Goal: Task Accomplishment & Management: Manage account settings

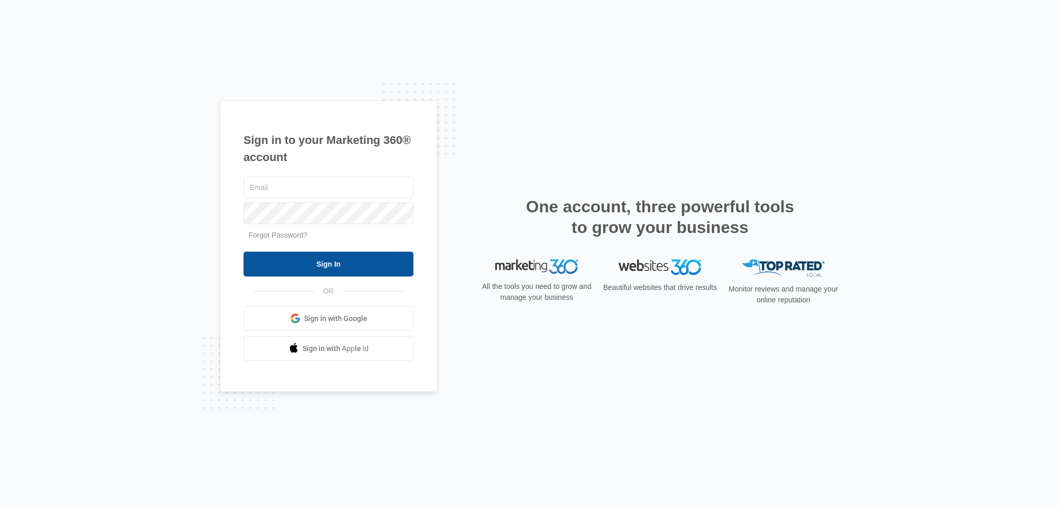
type input "[EMAIL_ADDRESS][DOMAIN_NAME]"
click at [337, 263] on input "Sign In" at bounding box center [329, 264] width 170 height 25
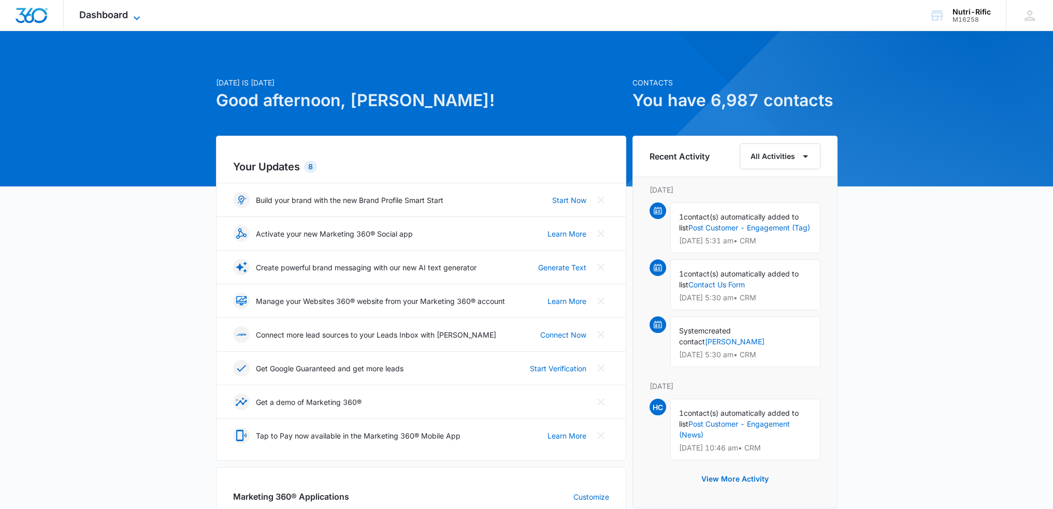
click at [139, 16] on icon at bounding box center [137, 18] width 12 height 12
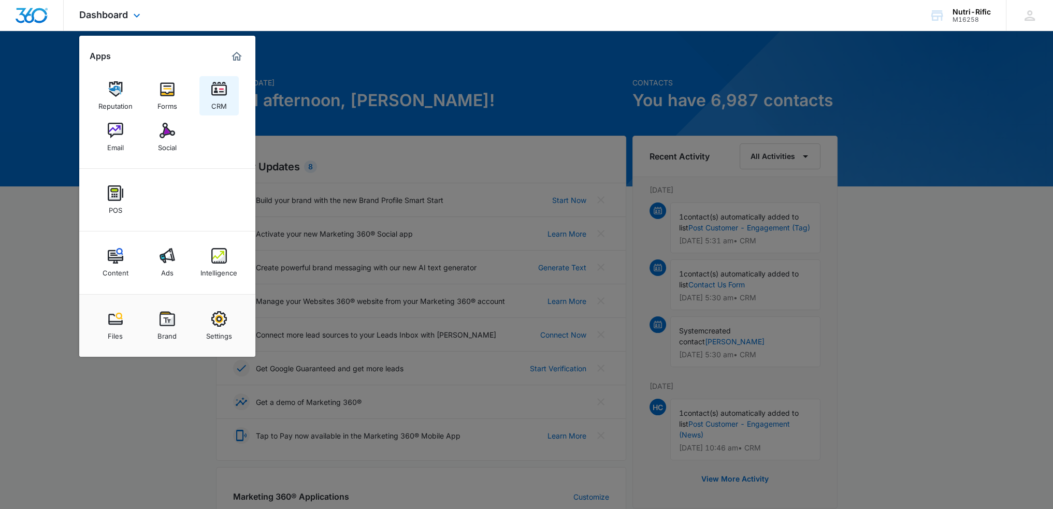
click at [219, 95] on img at bounding box center [219, 89] width 16 height 16
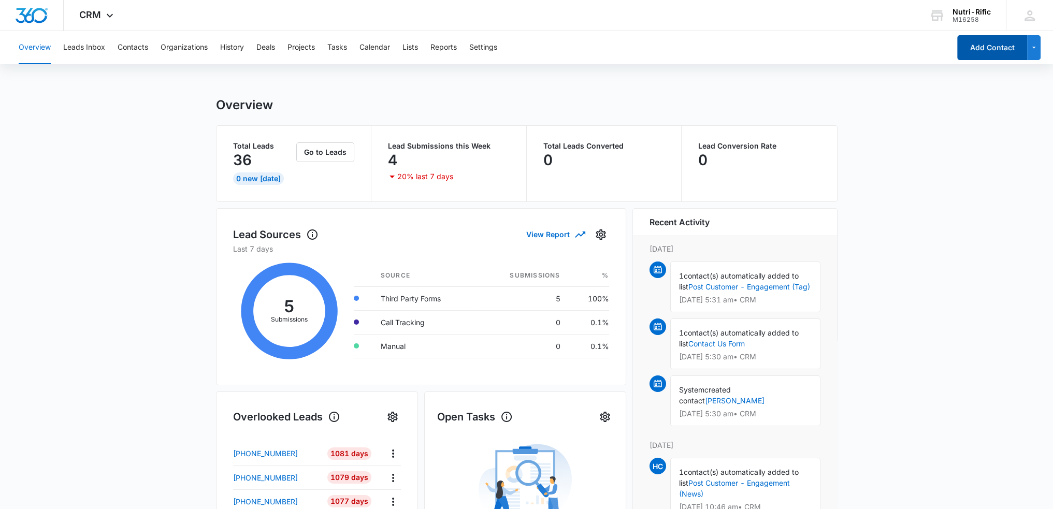
click at [984, 50] on button "Add Contact" at bounding box center [993, 47] width 70 height 25
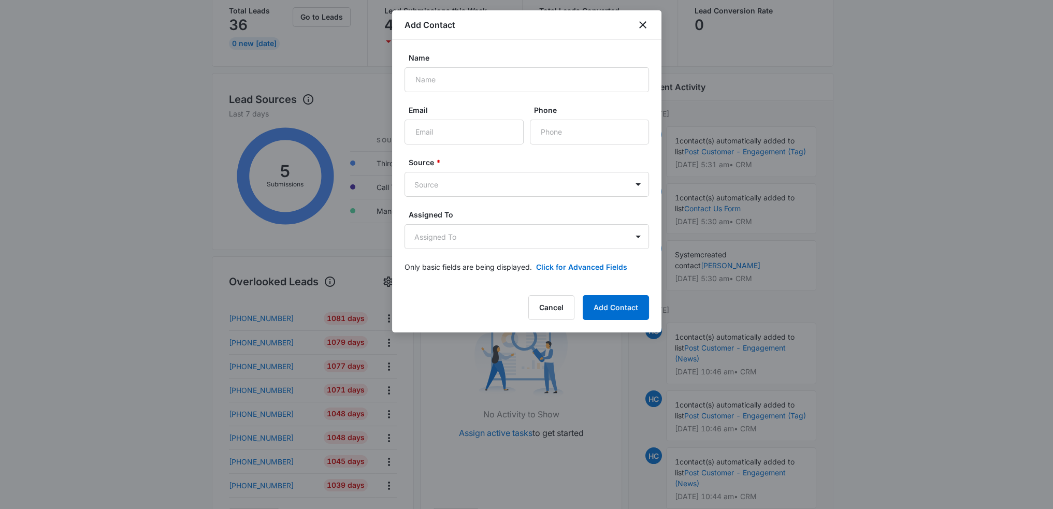
scroll to position [155, 0]
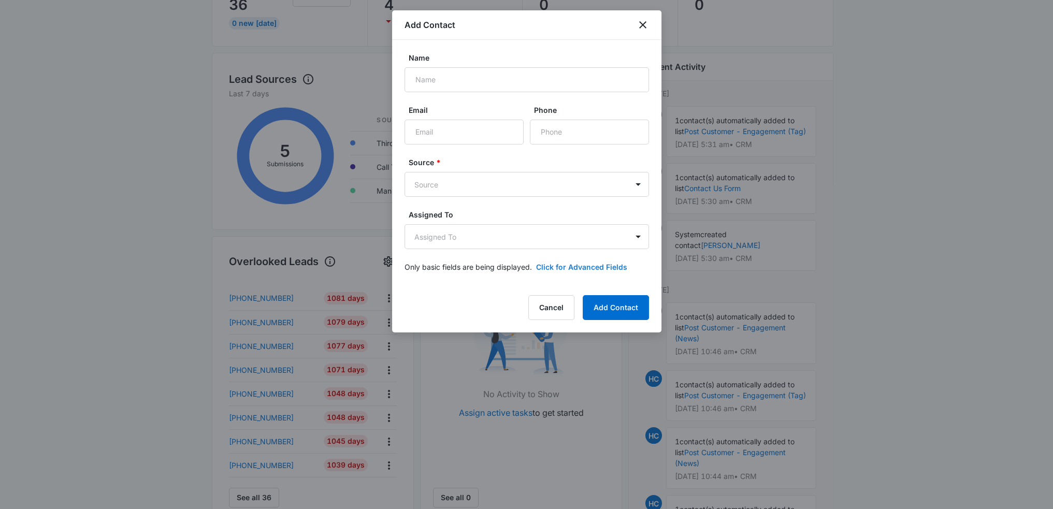
click at [574, 268] on button "Click for Advanced Fields" at bounding box center [581, 267] width 91 height 11
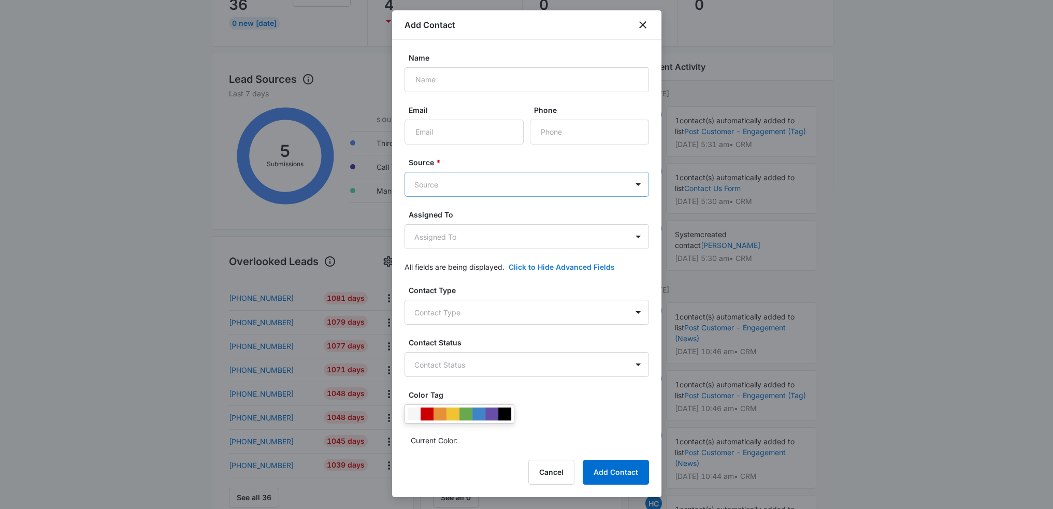
scroll to position [52, 0]
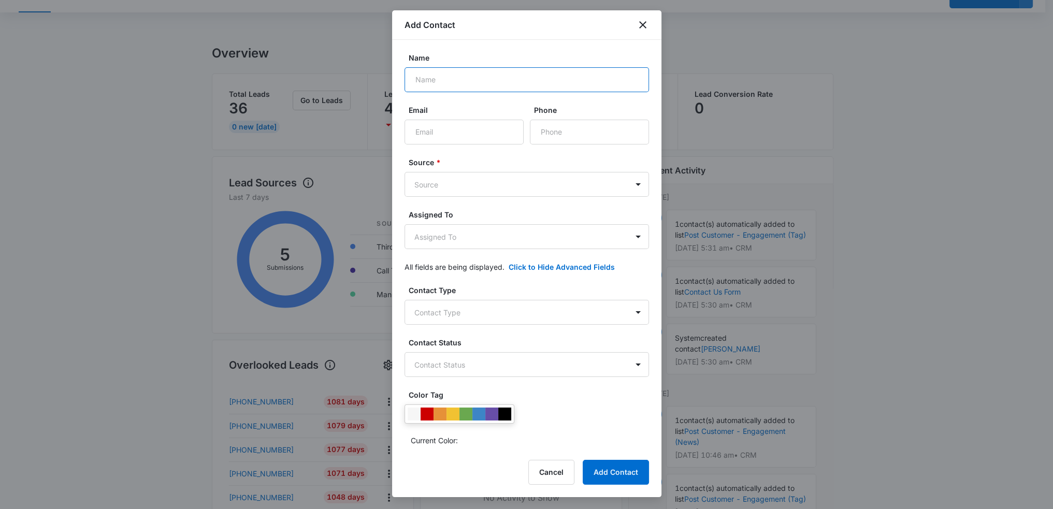
click at [462, 73] on input "Name" at bounding box center [527, 79] width 245 height 25
paste input "Keri Ptak 12:18 PM (2 hours ago) to Herman Herman, I am reaching out to see if …"
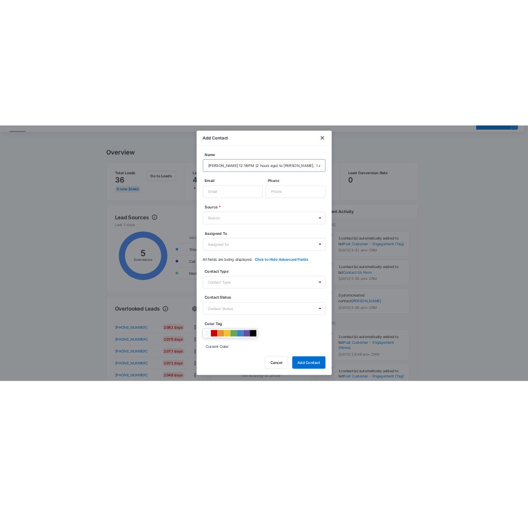
scroll to position [0, 877]
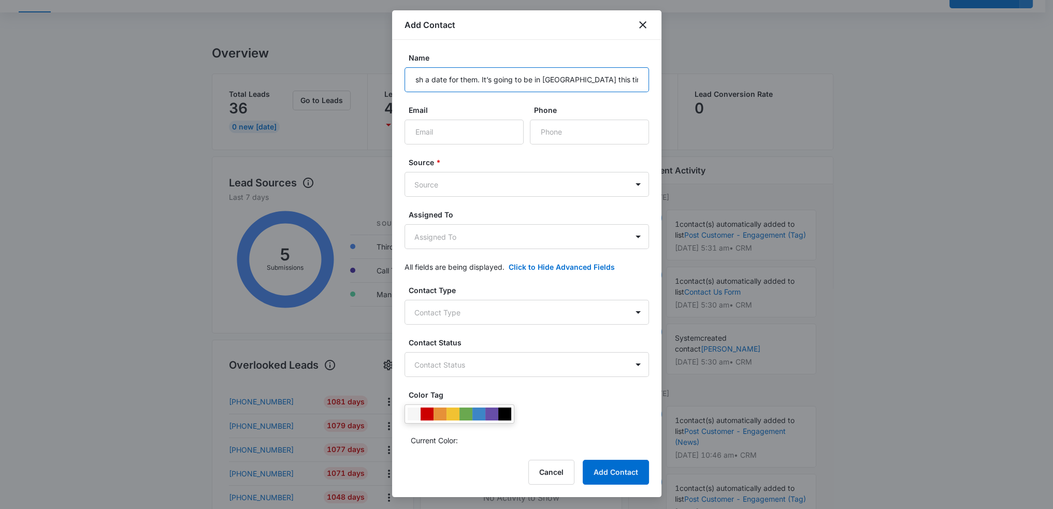
type input "Keri Ptak 12:18 PM (2 hours ago) to Herman Herman, I am reaching out to see if …"
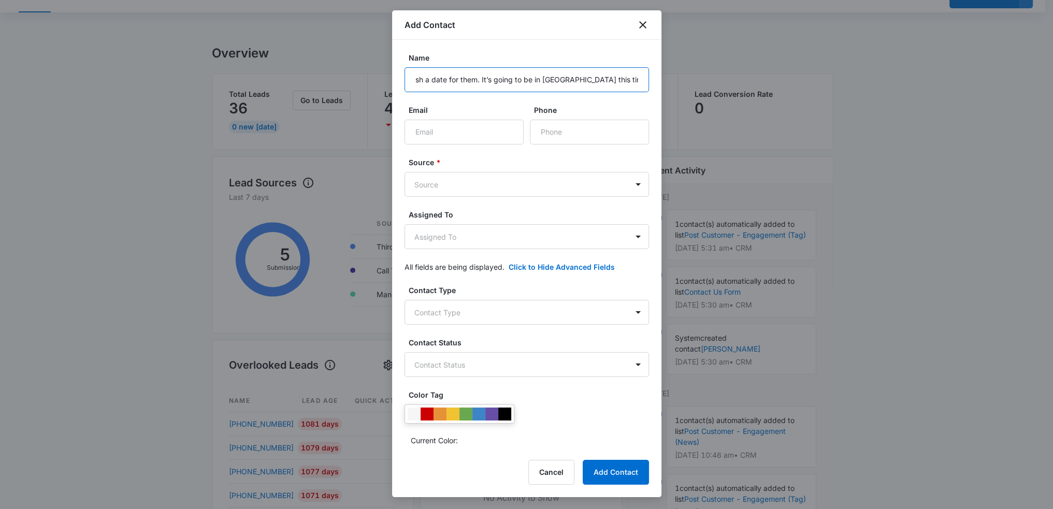
scroll to position [0, 0]
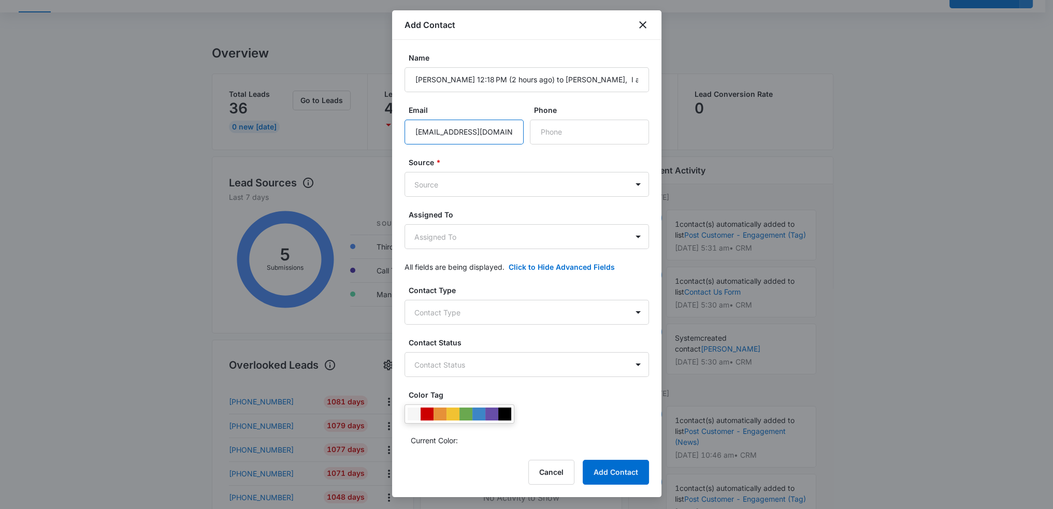
type input "Ptakk@tellercounty.gov"
type input "(719) 641-8156"
click at [974, 118] on div at bounding box center [526, 254] width 1053 height 509
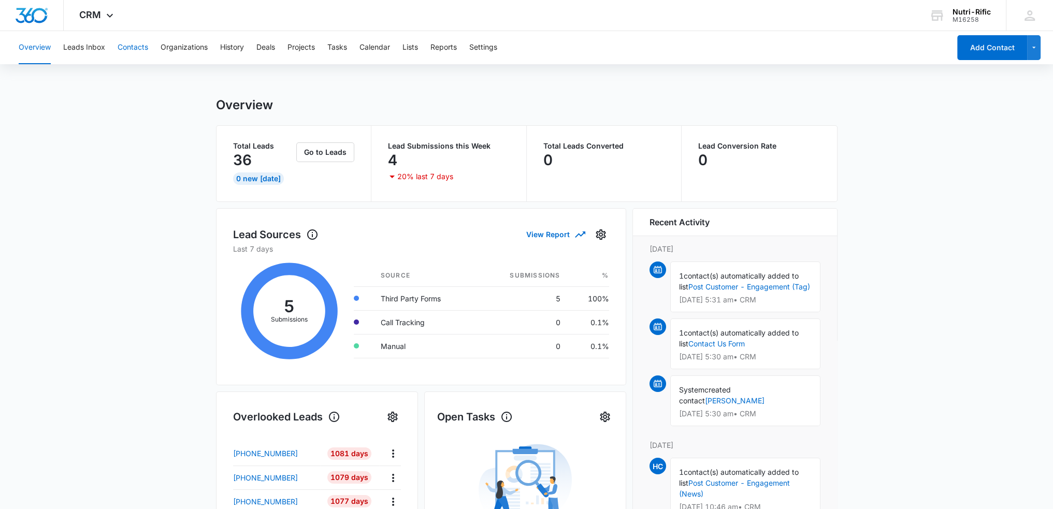
click at [139, 45] on button "Contacts" at bounding box center [133, 47] width 31 height 33
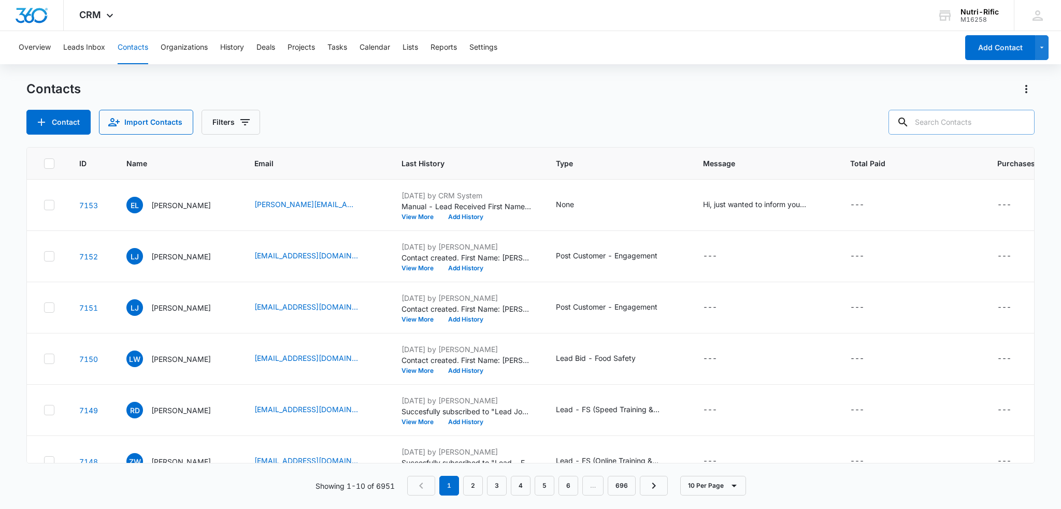
click at [957, 122] on input "text" at bounding box center [962, 122] width 146 height 25
paste input "Keri Ptak"
type input "Keri Ptak"
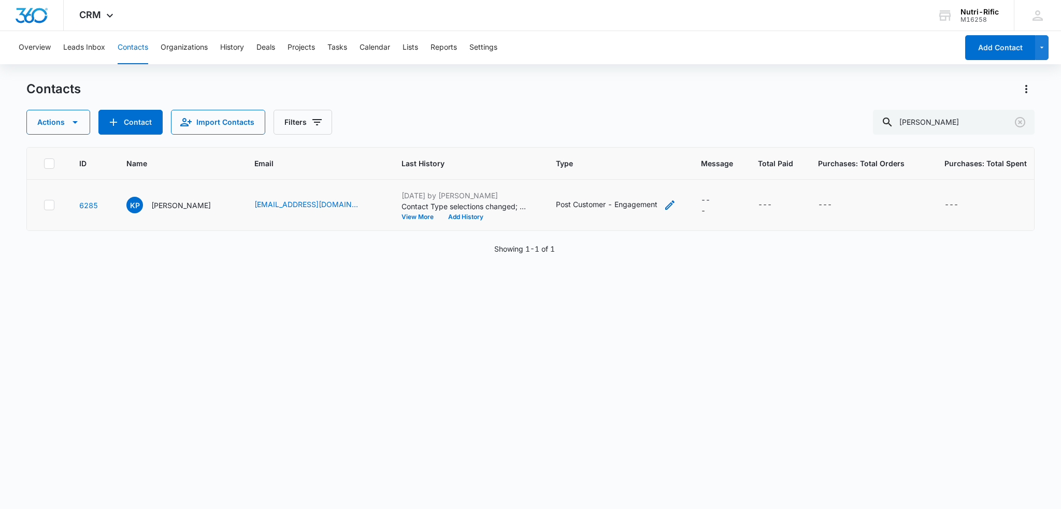
click at [560, 201] on div "Post Customer - Engagement" at bounding box center [607, 204] width 102 height 11
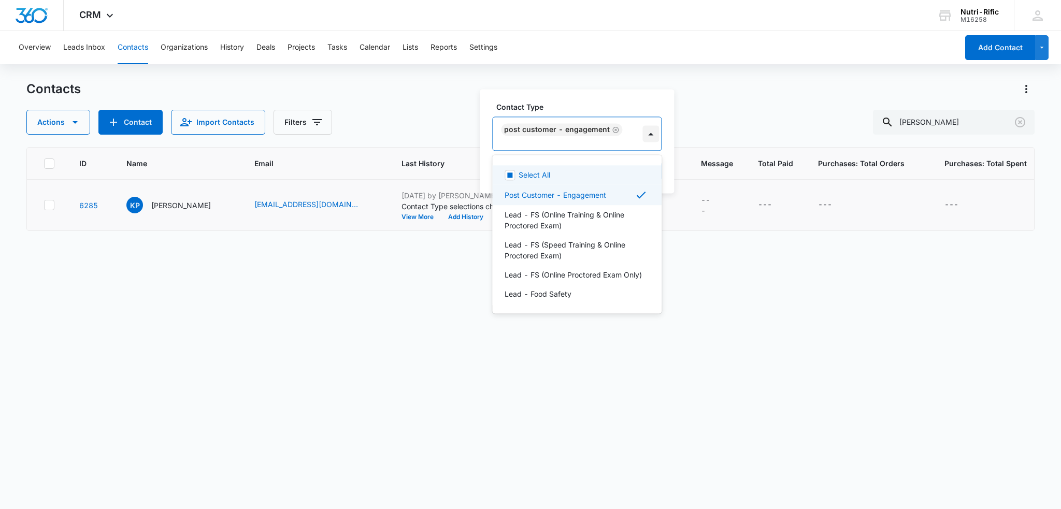
click at [644, 140] on div at bounding box center [651, 133] width 17 height 17
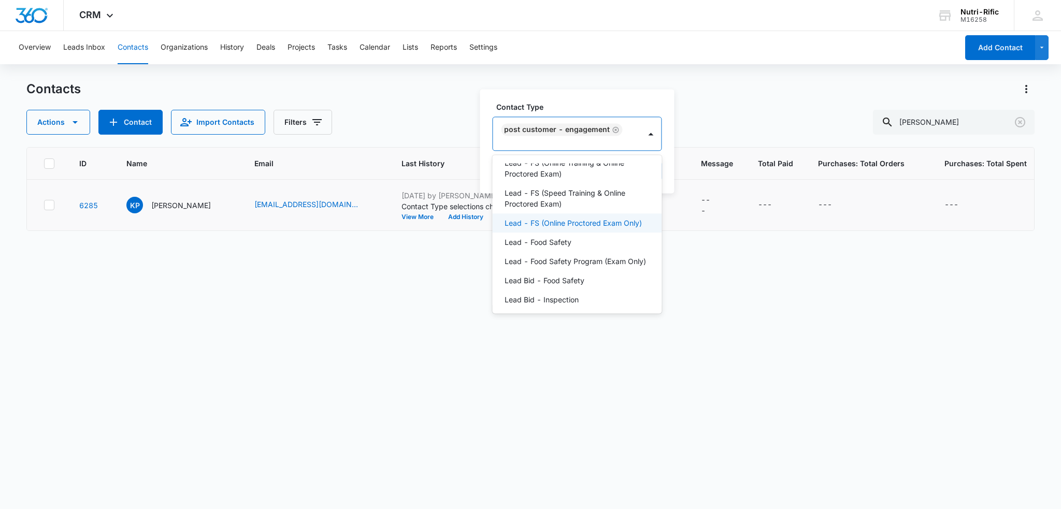
scroll to position [104, 0]
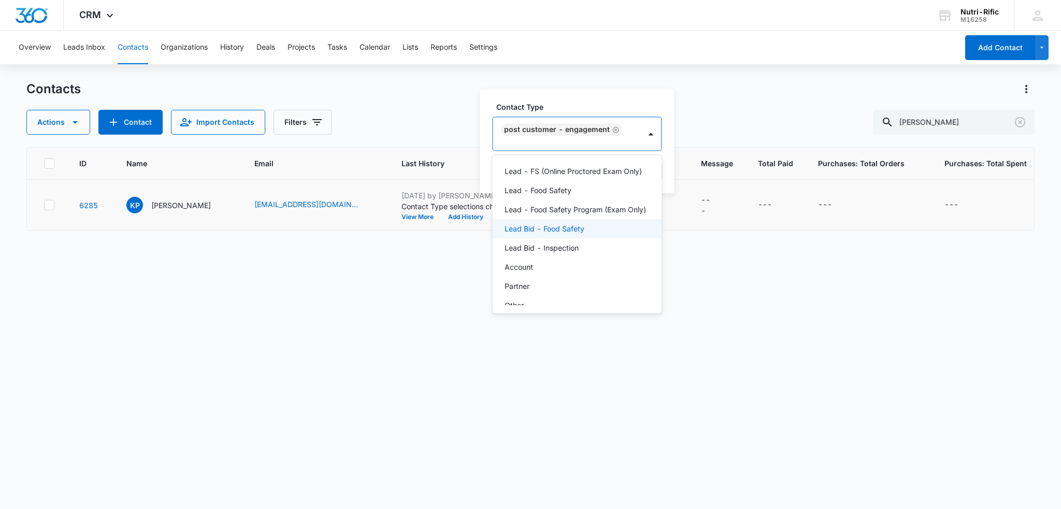
click at [549, 234] on p "Lead Bid - Food Safety" at bounding box center [545, 228] width 80 height 11
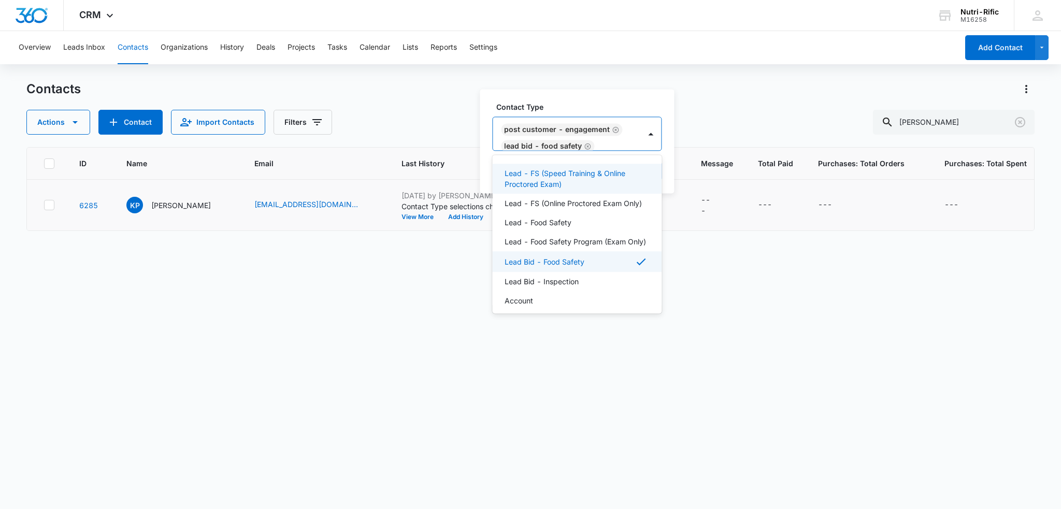
scroll to position [52, 0]
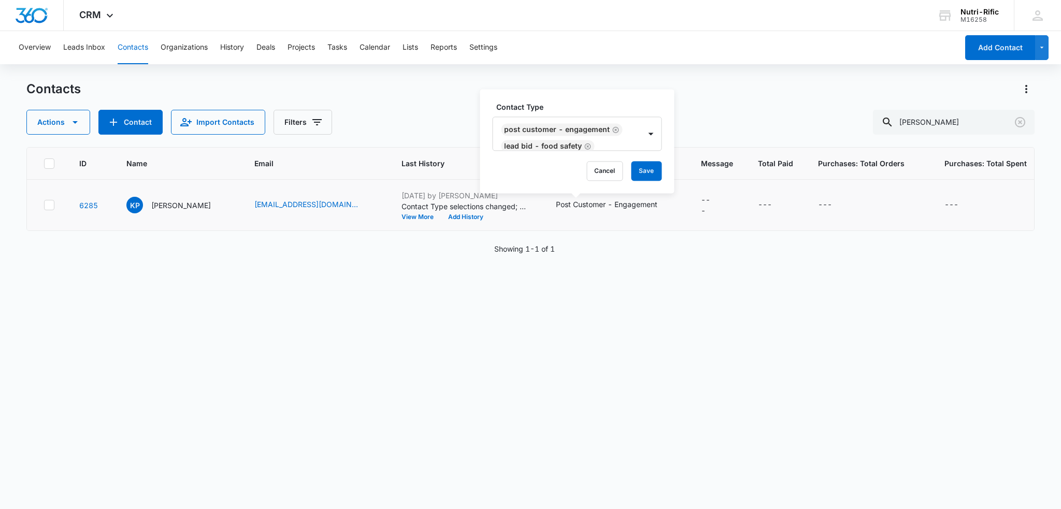
click at [585, 93] on div "Contact Type Post Customer - Engagement Lead Bid - Food Safety Cancel Save" at bounding box center [577, 141] width 194 height 104
click at [652, 170] on button "Save" at bounding box center [646, 171] width 31 height 20
